Goal: Information Seeking & Learning: Compare options

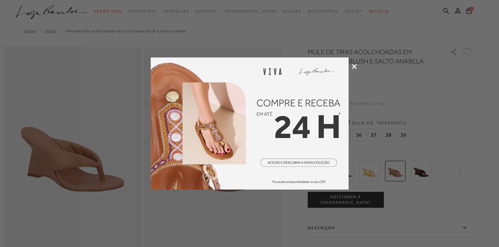
click at [355, 66] on icon at bounding box center [354, 66] width 5 height 5
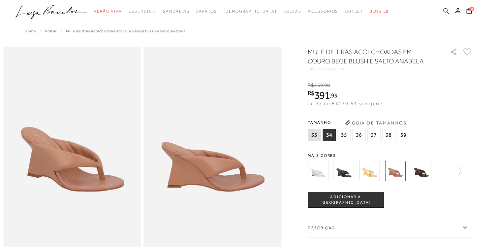
click at [328, 174] on img at bounding box center [318, 171] width 20 height 20
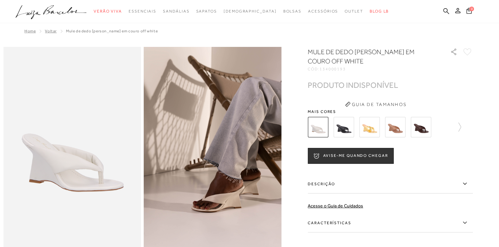
click at [354, 129] on img at bounding box center [344, 127] width 20 height 20
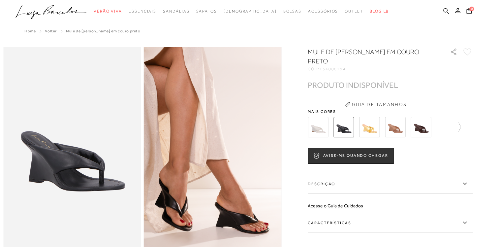
click at [364, 130] on img at bounding box center [369, 127] width 20 height 20
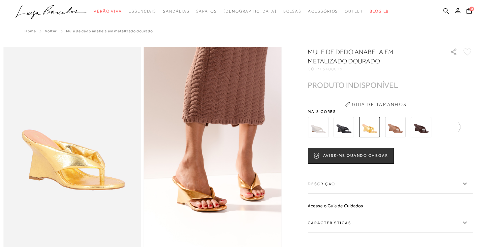
click at [399, 127] on img at bounding box center [395, 127] width 20 height 20
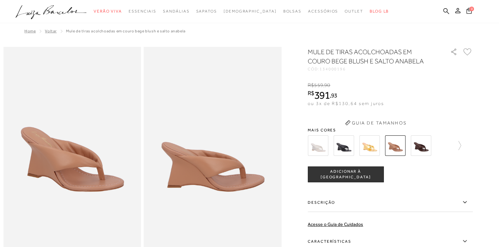
click at [426, 117] on div "Guia de Tamanhos" at bounding box center [390, 117] width 165 height 0
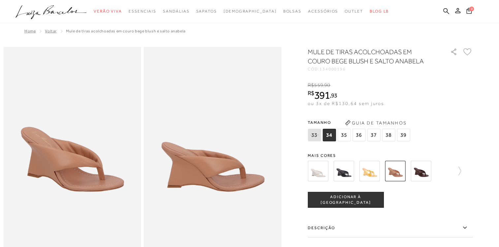
click at [429, 171] on img at bounding box center [421, 171] width 20 height 20
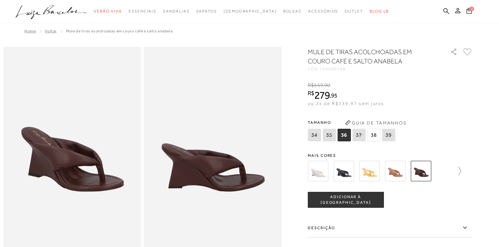
click at [461, 171] on icon at bounding box center [460, 170] width 3 height 9
click at [354, 171] on img at bounding box center [355, 171] width 20 height 20
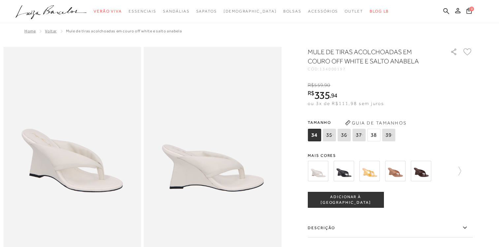
click at [466, 173] on div at bounding box center [390, 171] width 165 height 24
click at [460, 172] on icon at bounding box center [456, 170] width 9 height 9
click at [330, 169] on img at bounding box center [329, 171] width 20 height 20
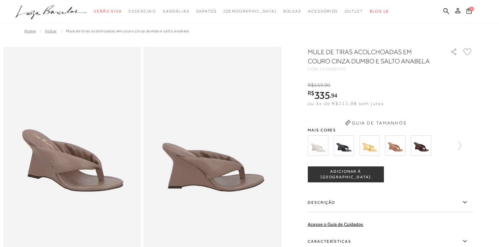
click at [460, 117] on div "Guia de Tamanhos" at bounding box center [390, 117] width 165 height 0
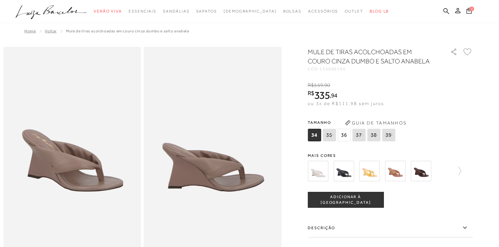
click at [325, 172] on img at bounding box center [318, 171] width 20 height 20
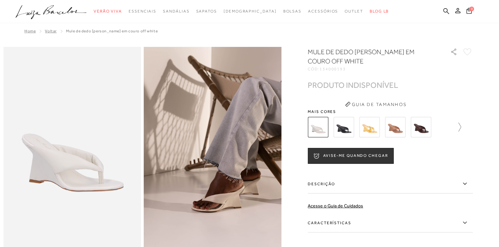
click at [461, 129] on icon at bounding box center [456, 126] width 9 height 9
click at [358, 132] on img at bounding box center [355, 127] width 20 height 20
